Goal: Task Accomplishment & Management: Use online tool/utility

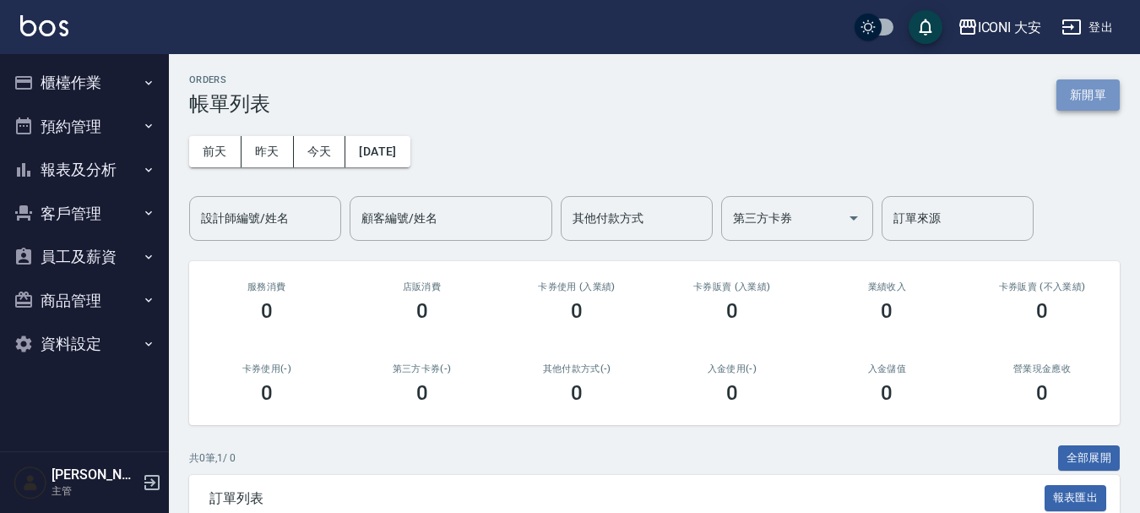
click at [1094, 90] on button "新開單" at bounding box center [1087, 94] width 63 height 31
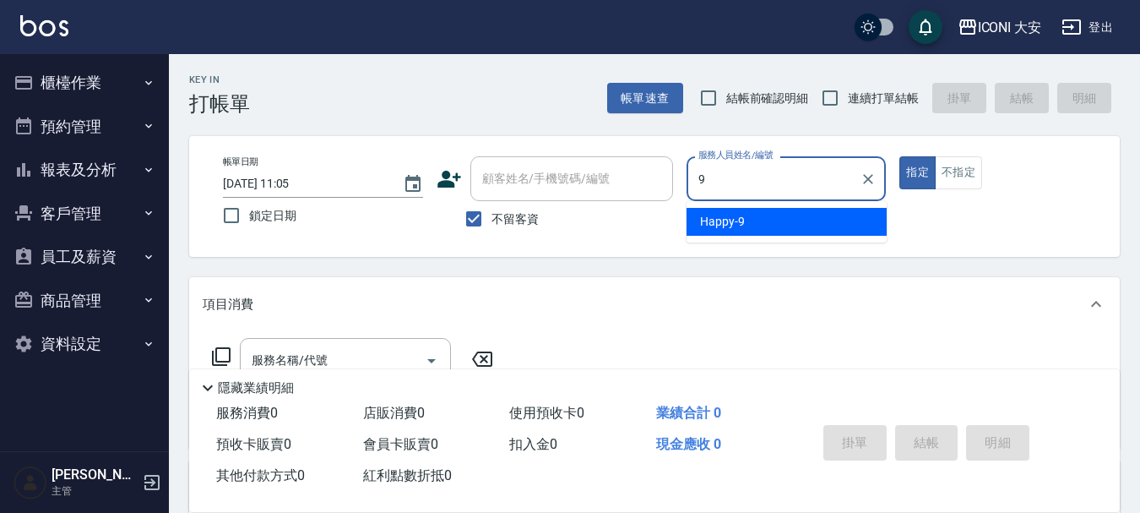
click at [714, 220] on span "Happy -9" at bounding box center [722, 222] width 45 height 18
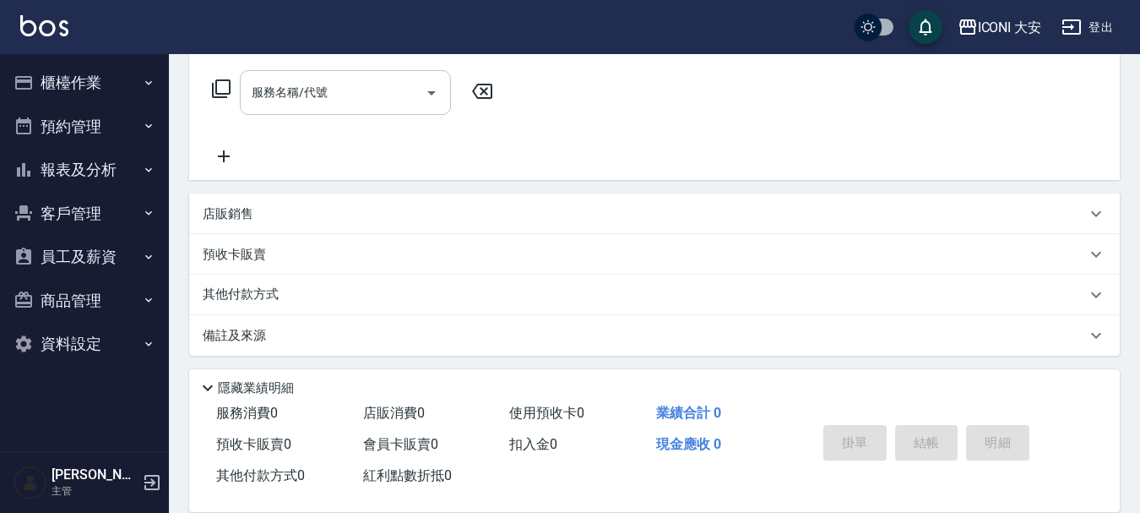
scroll to position [273, 0]
type input "Happy-9"
click at [364, 101] on input "服務名稱/代號" at bounding box center [332, 88] width 171 height 30
click at [371, 100] on input "服務名稱/代號" at bounding box center [332, 88] width 171 height 30
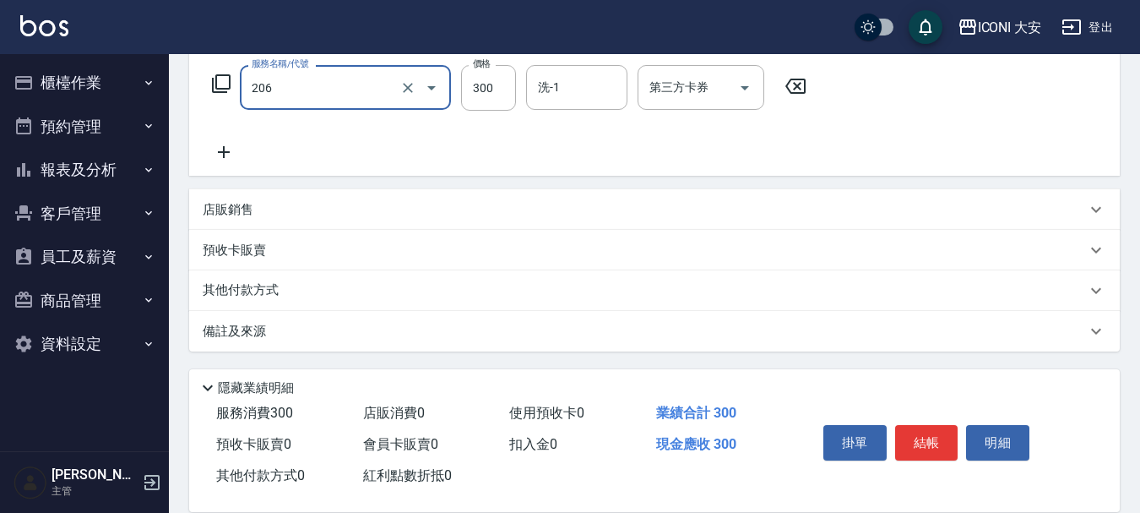
type input "洗髮(206)"
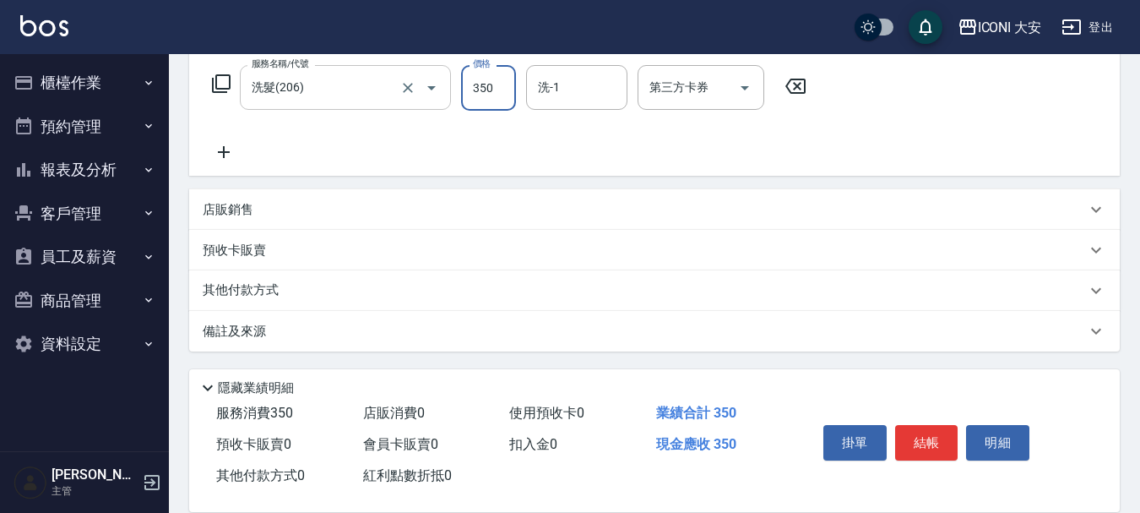
type input "350"
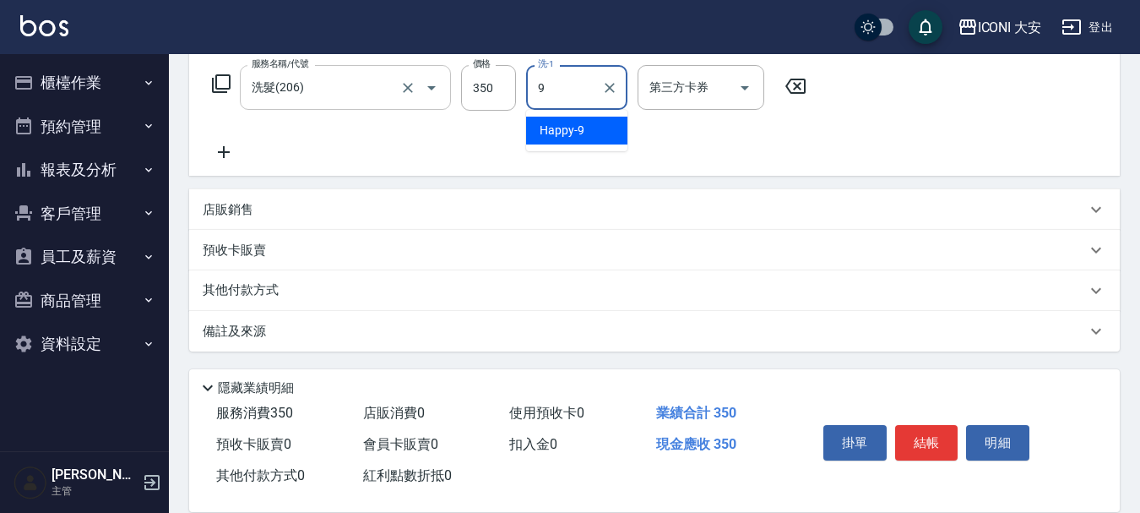
type input "Happy-9"
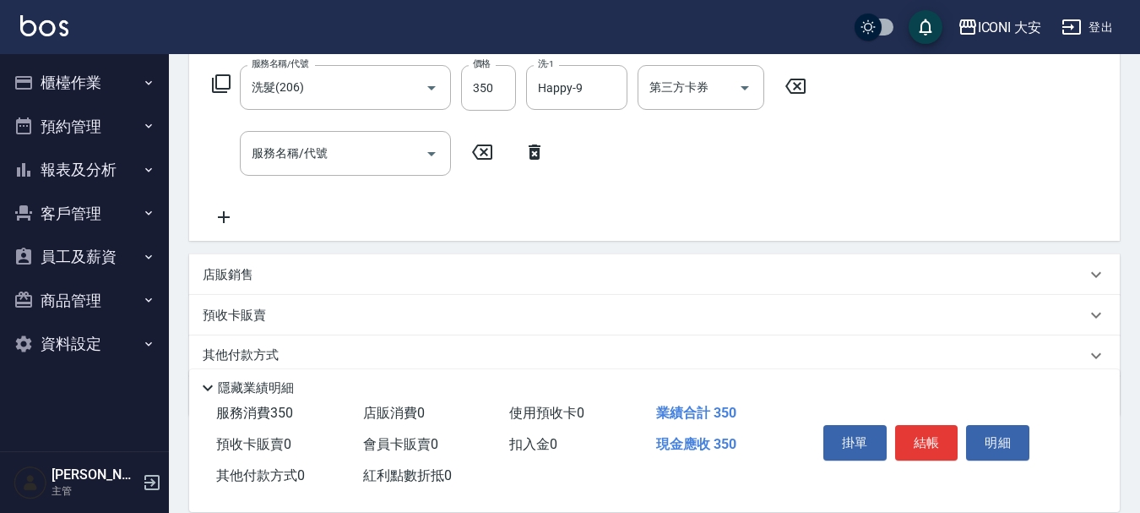
click at [220, 79] on icon at bounding box center [221, 83] width 20 height 20
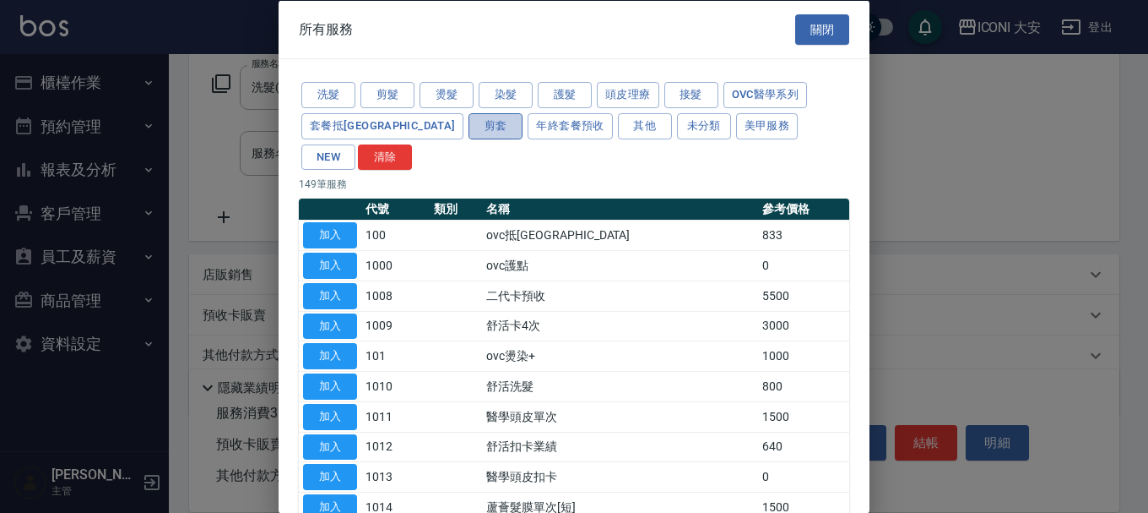
click at [469, 126] on button "剪套" at bounding box center [496, 125] width 54 height 26
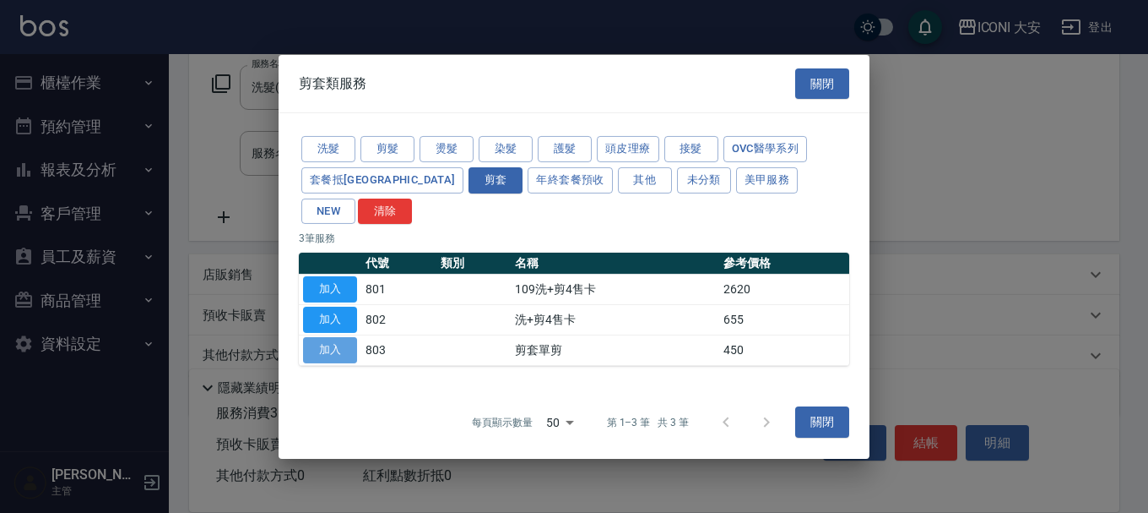
click at [331, 339] on button "加入" at bounding box center [330, 350] width 54 height 26
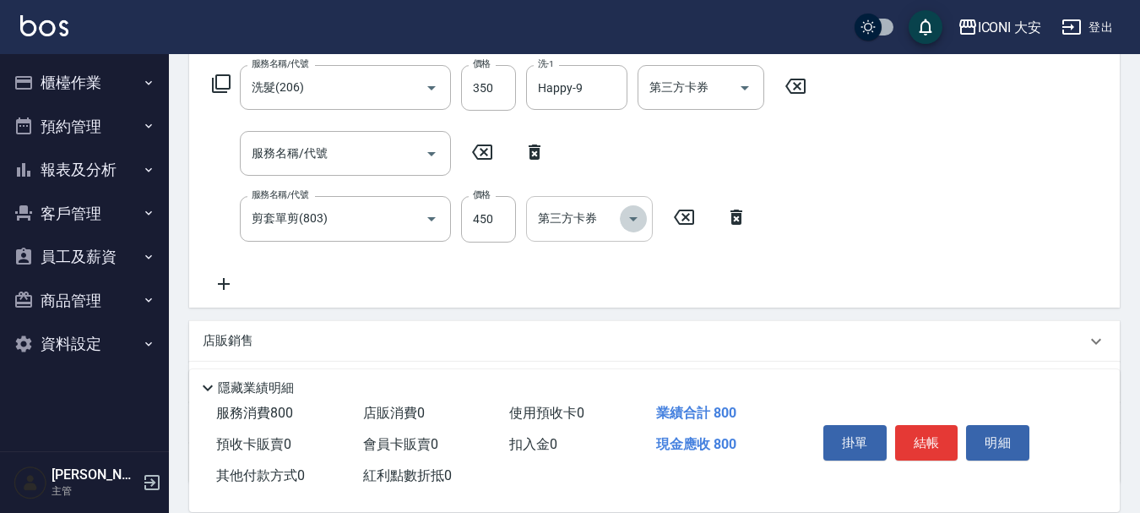
click at [638, 214] on icon "Open" at bounding box center [633, 219] width 20 height 20
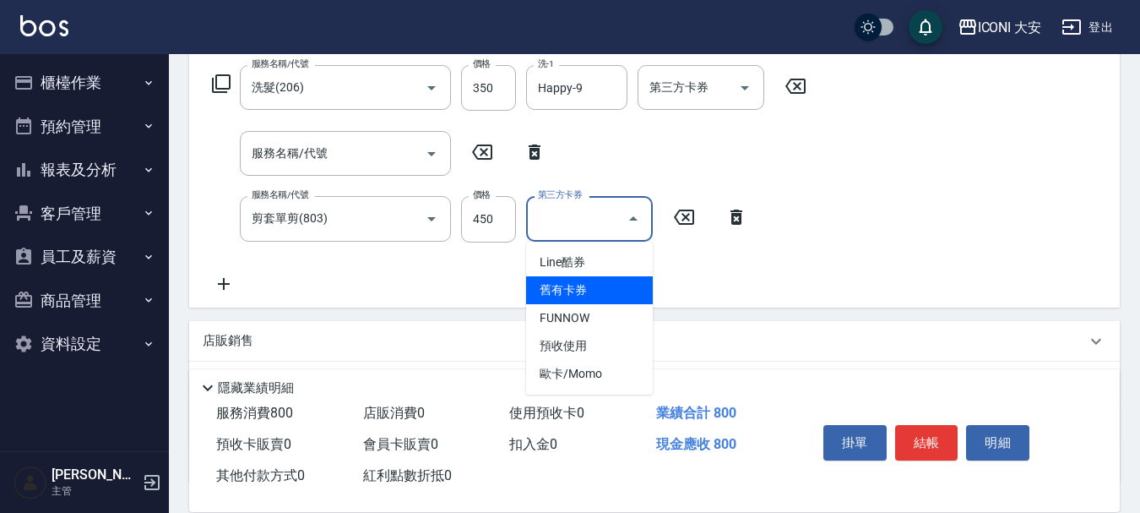
click at [576, 291] on span "舊有卡券" at bounding box center [589, 290] width 127 height 28
type input "舊有卡券"
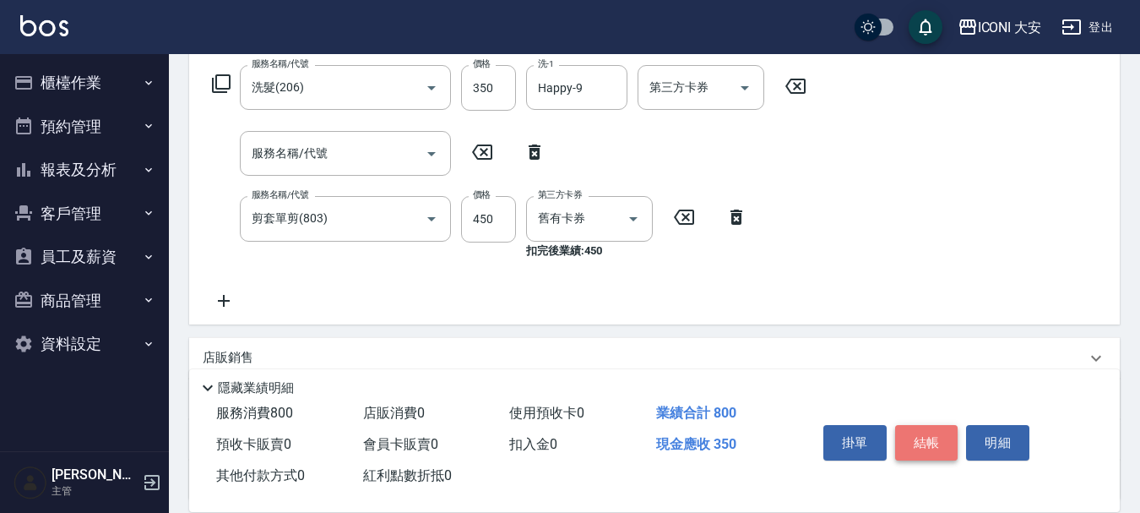
click at [916, 433] on button "結帳" at bounding box center [926, 442] width 63 height 35
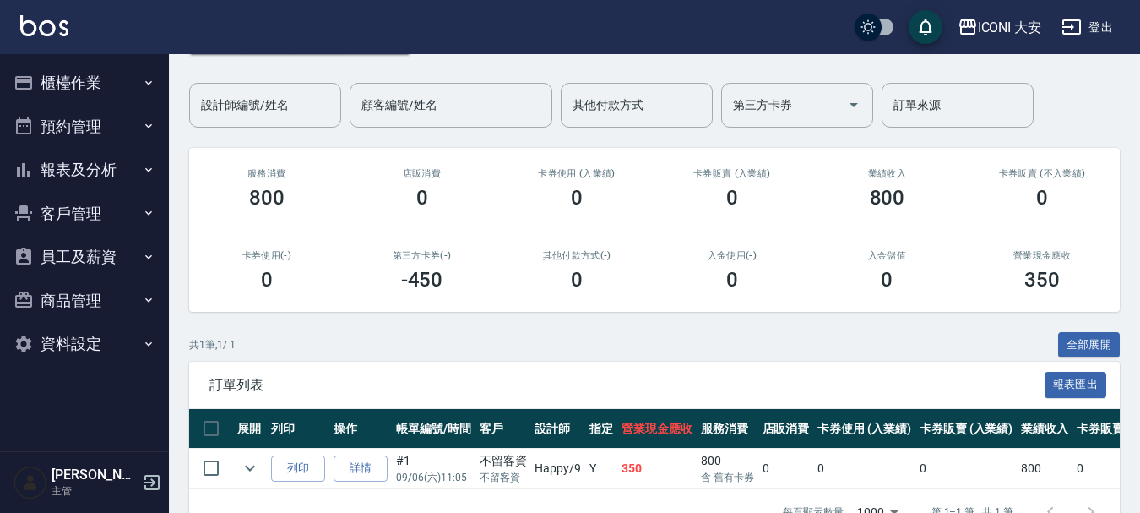
scroll to position [84, 0]
